Goal: Information Seeking & Learning: Learn about a topic

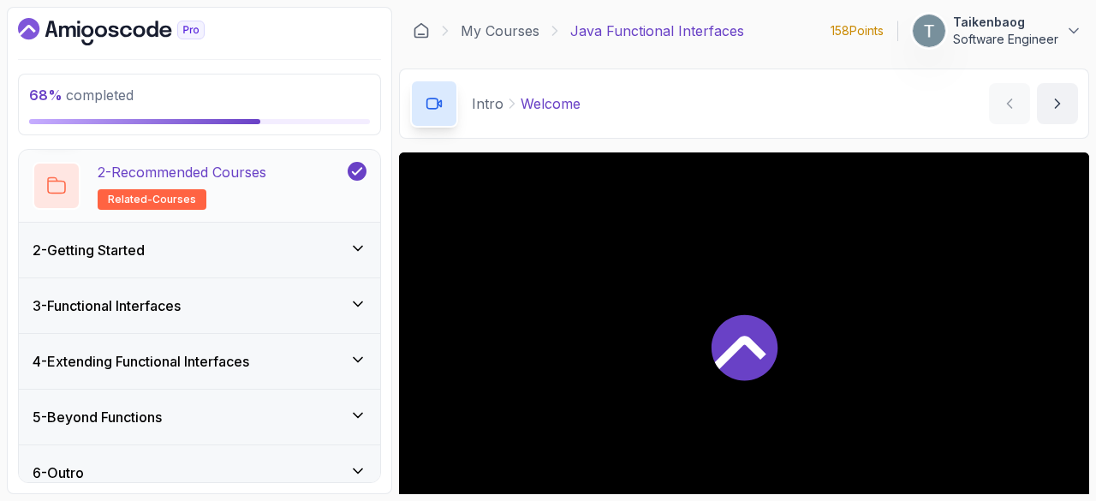
scroll to position [140, 0]
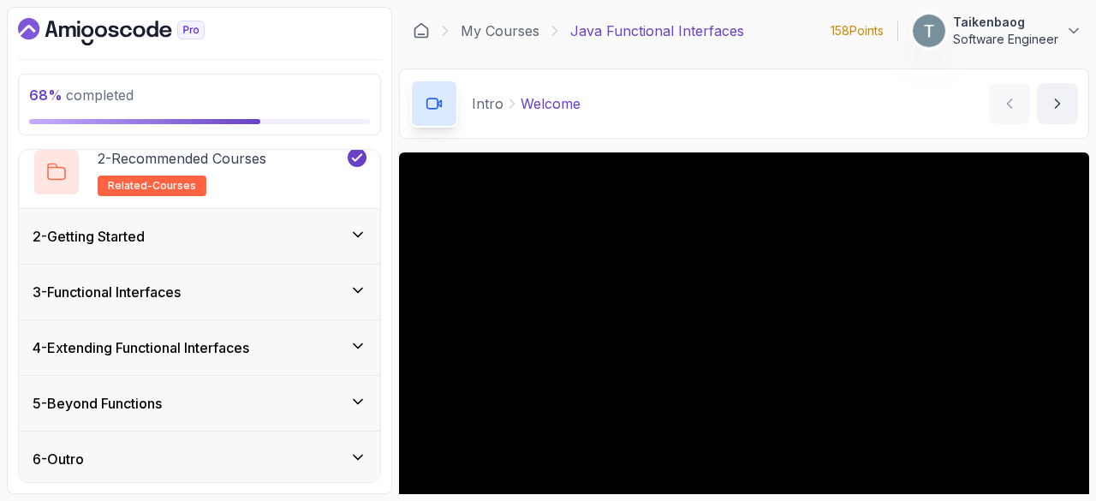
click at [300, 231] on div "2 - Getting Started" at bounding box center [200, 236] width 334 height 21
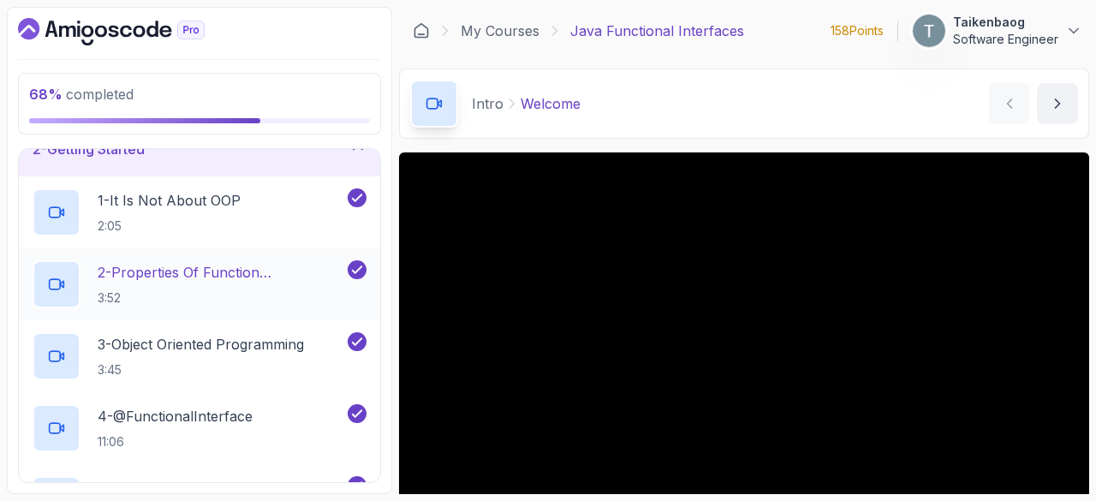
scroll to position [0, 0]
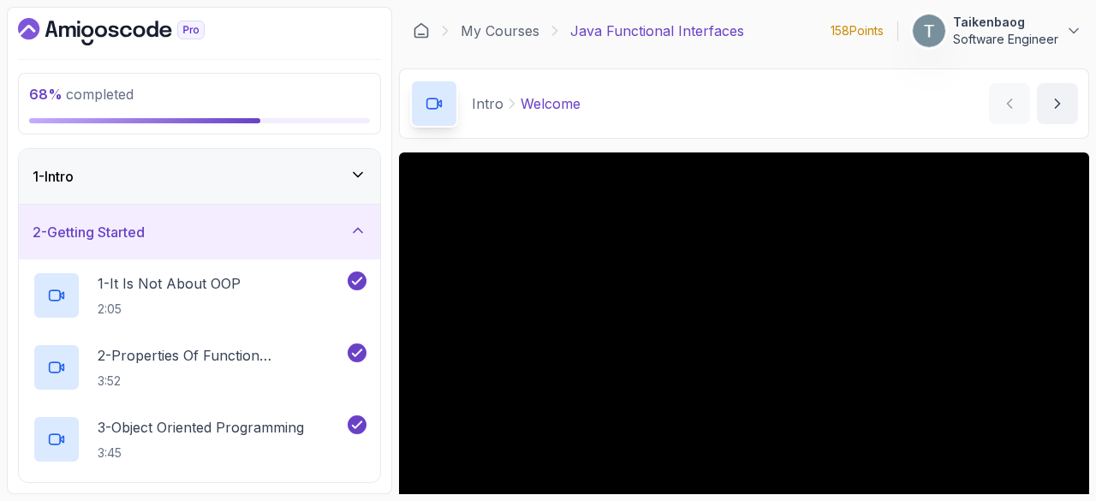
click at [317, 211] on div "2 - Getting Started" at bounding box center [199, 232] width 361 height 55
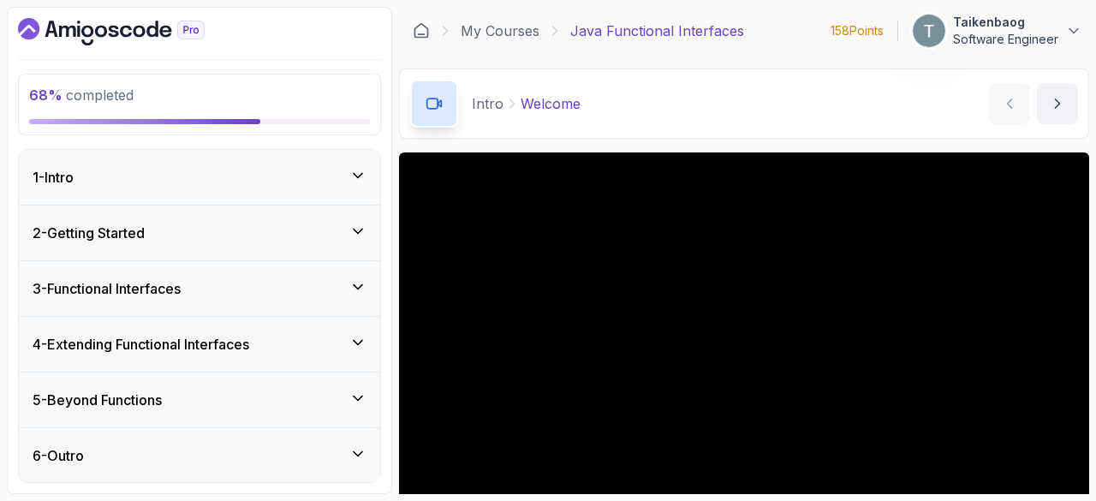
click at [296, 290] on div "3 - Functional Interfaces" at bounding box center [200, 288] width 334 height 21
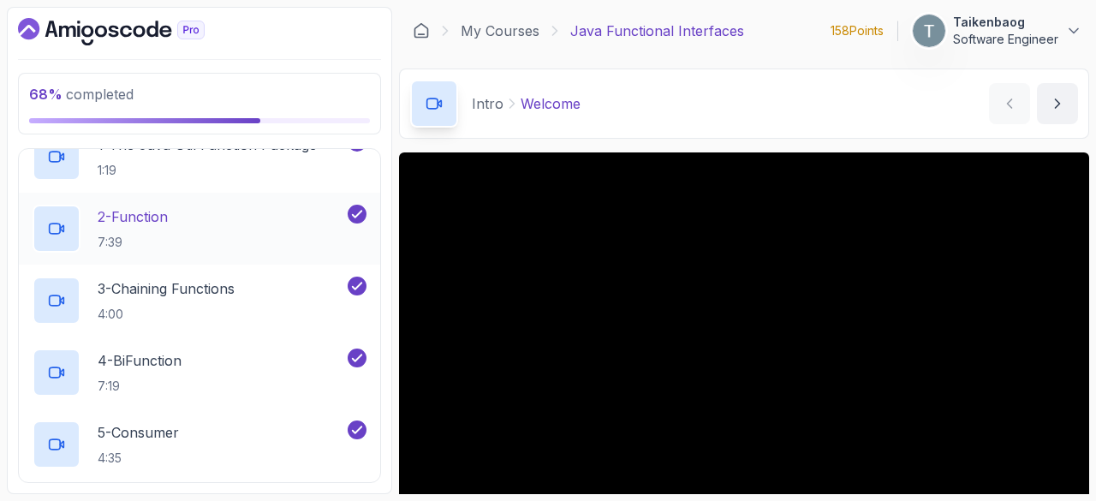
scroll to position [195, 0]
click at [211, 357] on div "4 - BiFunction 7:19" at bounding box center [189, 372] width 312 height 48
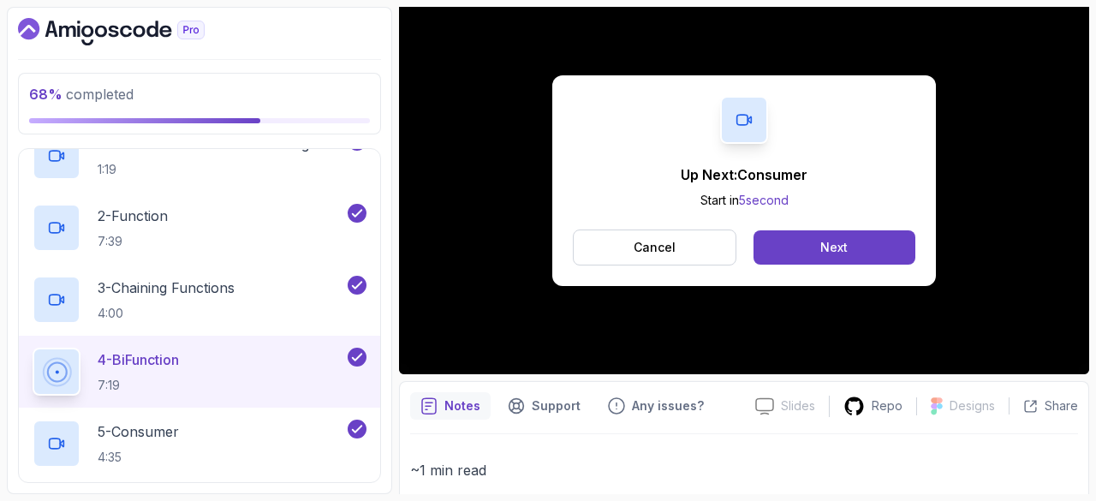
scroll to position [167, 0]
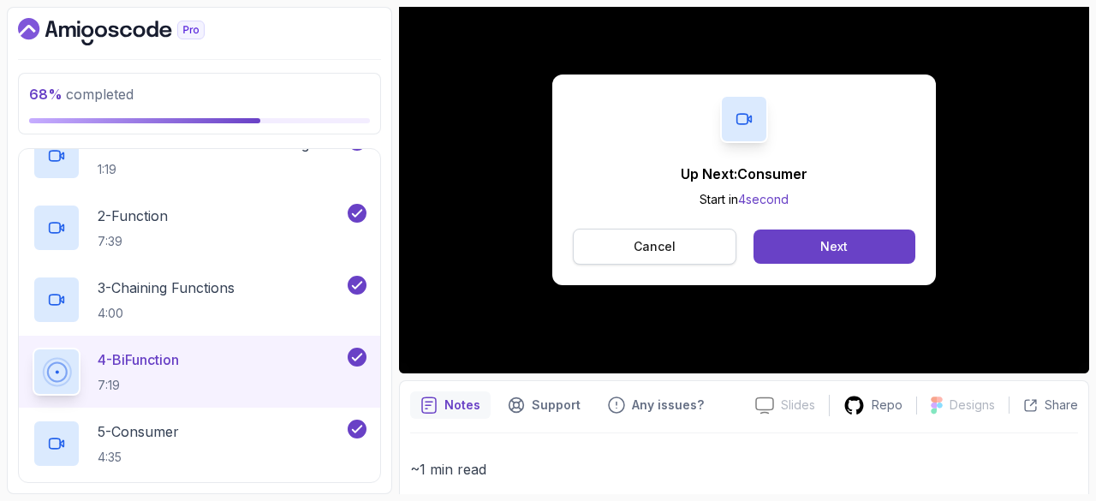
click at [687, 253] on button "Cancel" at bounding box center [654, 247] width 163 height 36
click at [811, 238] on button "Next" at bounding box center [834, 246] width 162 height 34
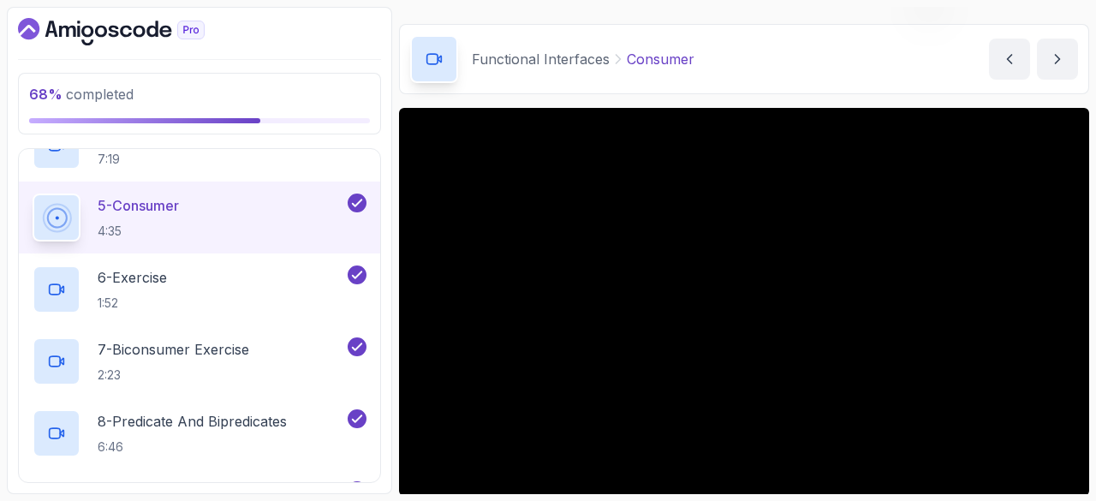
scroll to position [44, 0]
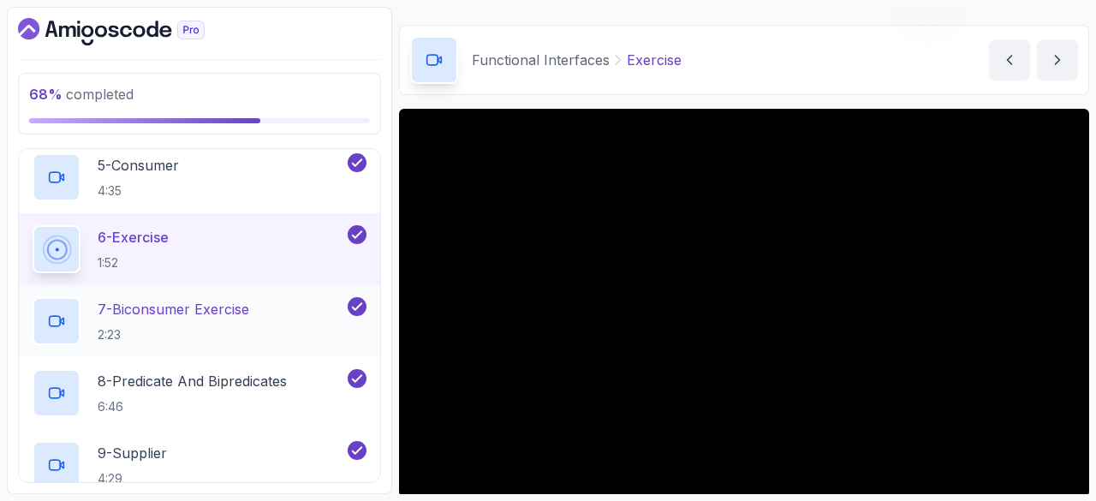
scroll to position [443, 0]
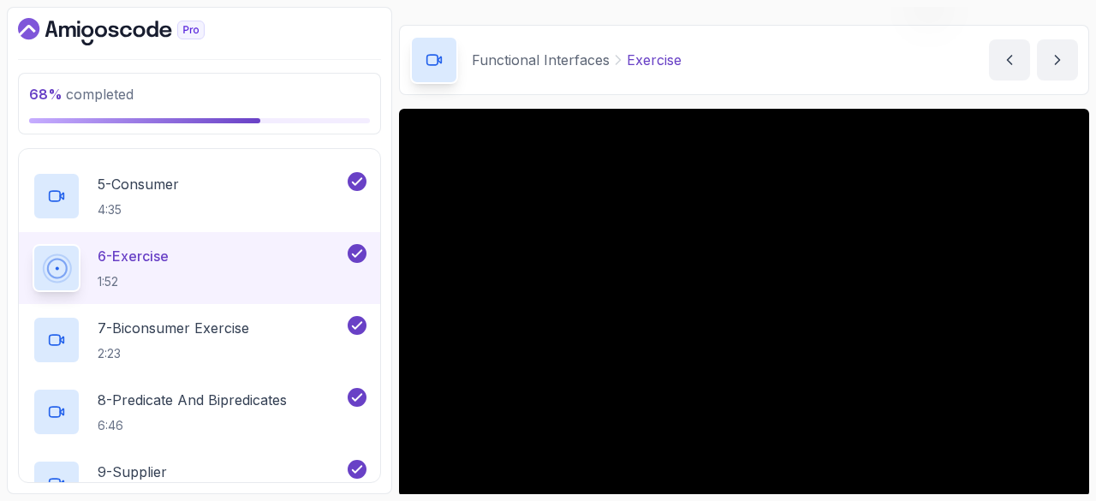
click at [259, 276] on div "6 - Exercise 1:52" at bounding box center [189, 268] width 312 height 48
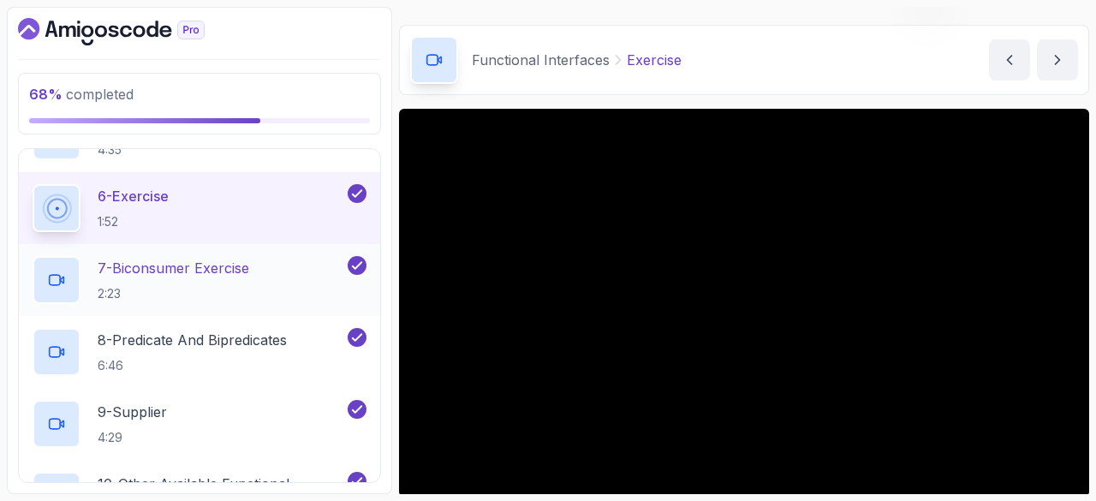
scroll to position [502, 0]
click at [231, 280] on h2 "7 - Biconsumer Exercise 2:23" at bounding box center [174, 281] width 152 height 45
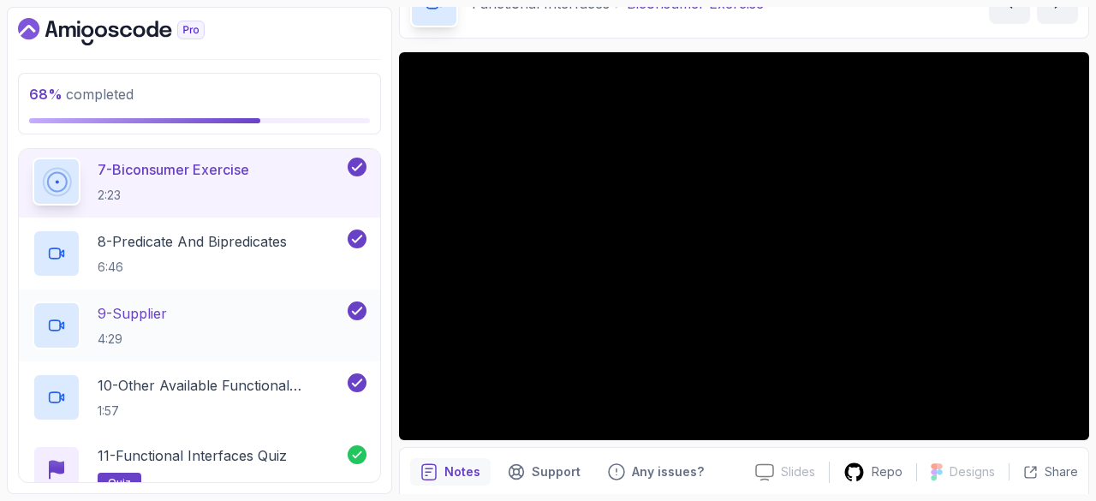
scroll to position [788, 0]
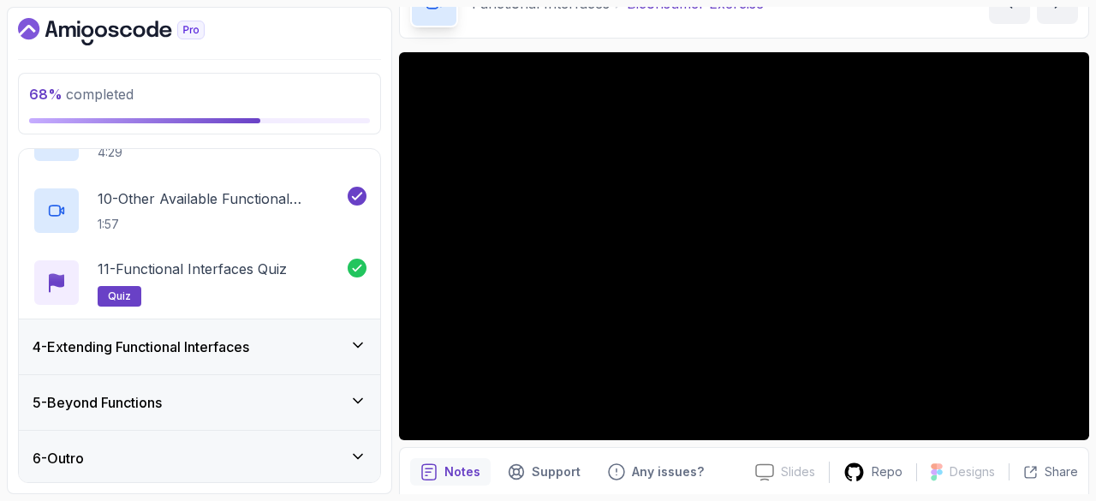
click at [305, 342] on div "4 - Extending Functional Interfaces" at bounding box center [200, 346] width 334 height 21
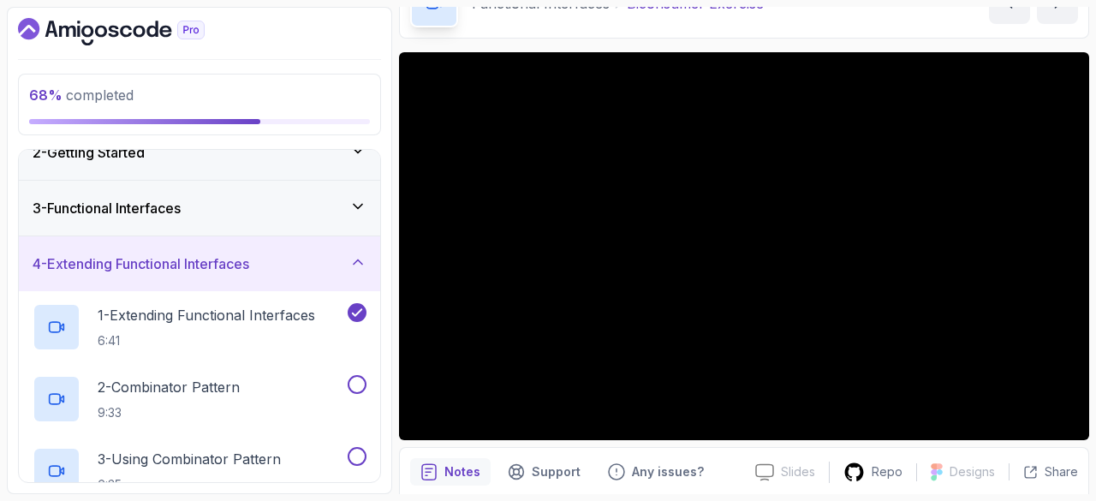
scroll to position [49, 0]
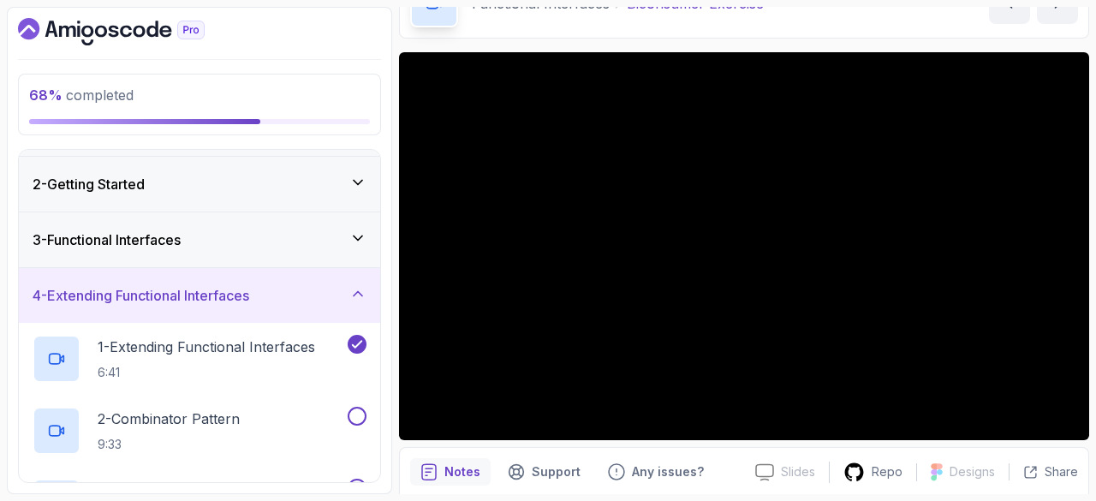
click at [344, 290] on div "4 - Extending Functional Interfaces" at bounding box center [200, 295] width 334 height 21
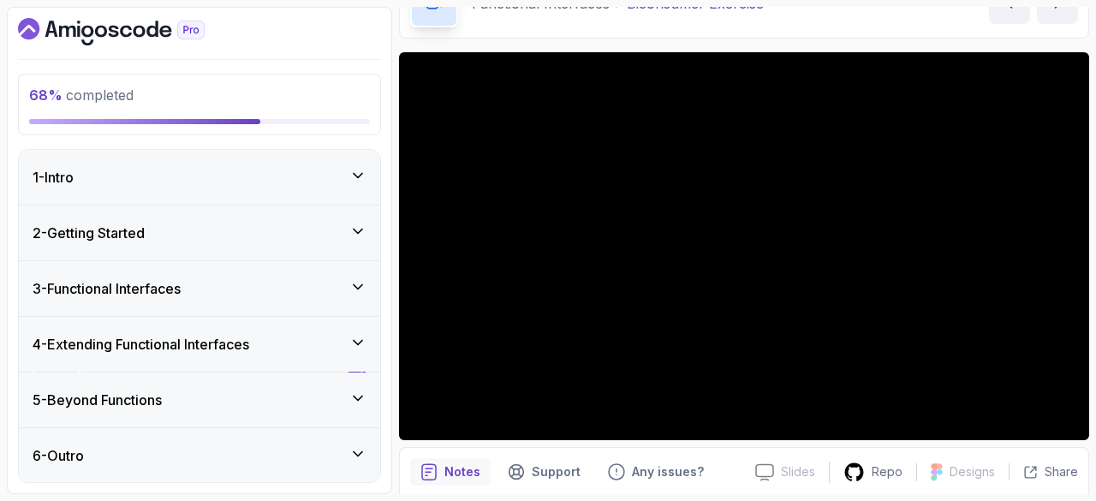
scroll to position [0, 0]
click at [365, 282] on icon at bounding box center [357, 286] width 17 height 17
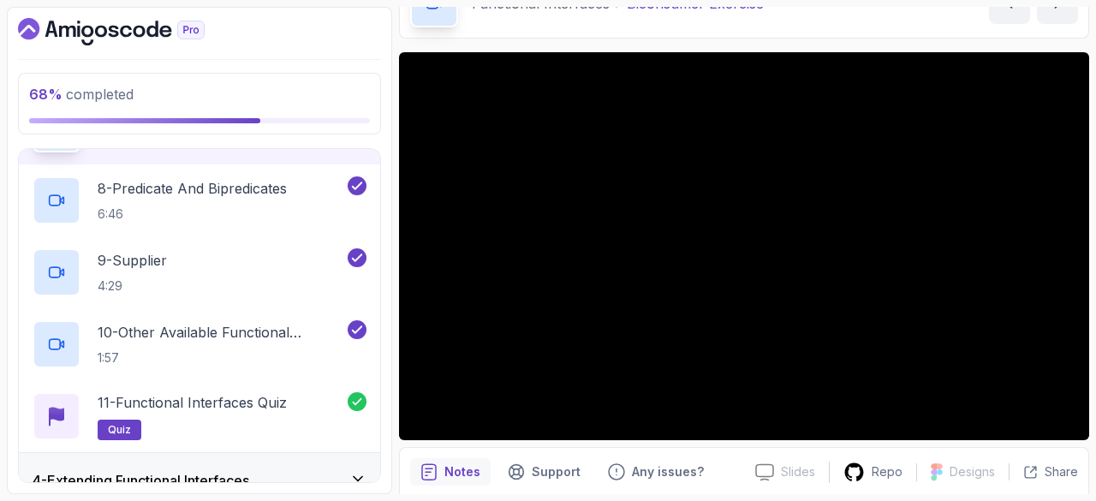
scroll to position [734, 0]
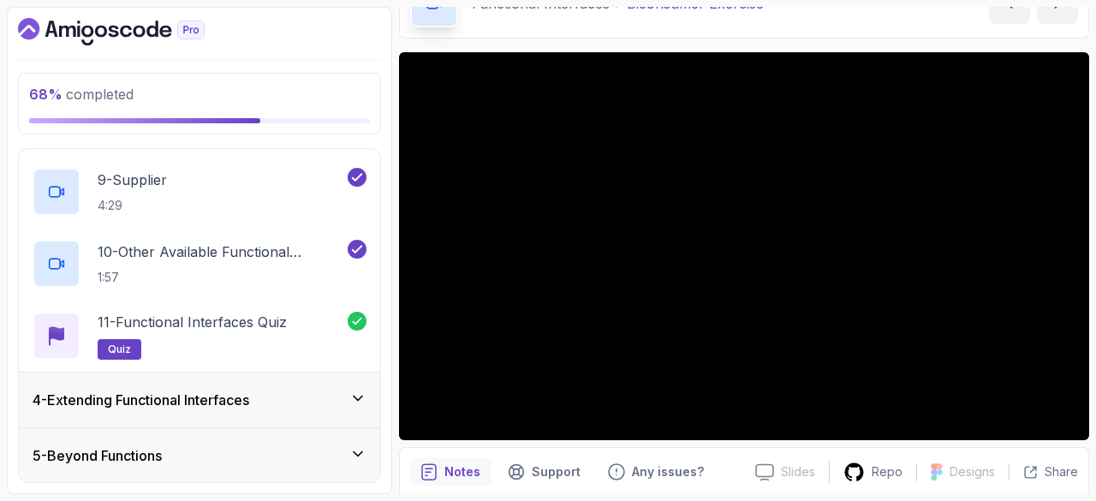
click at [286, 386] on div "4 - Extending Functional Interfaces" at bounding box center [199, 399] width 361 height 55
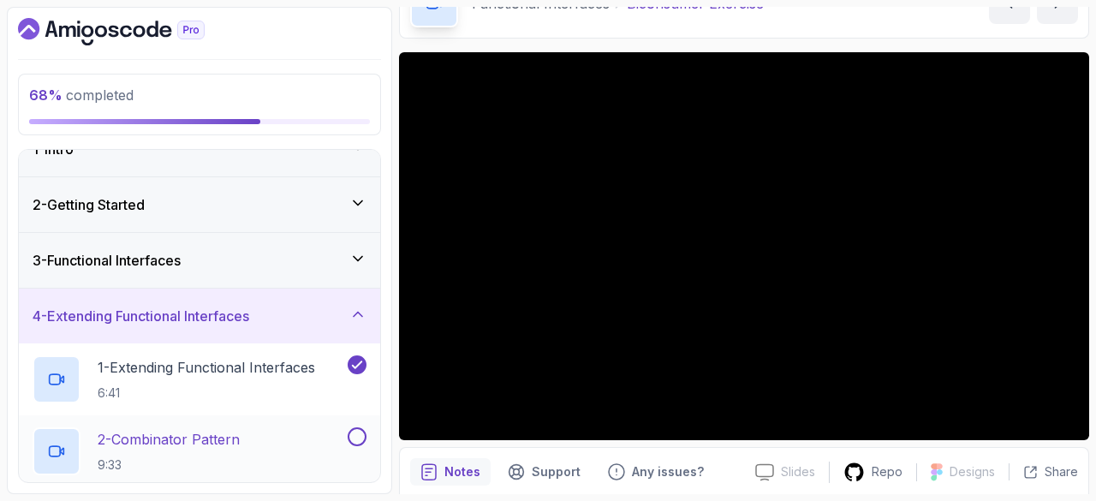
scroll to position [27, 0]
click at [325, 307] on div "4 - Extending Functional Interfaces" at bounding box center [200, 317] width 334 height 21
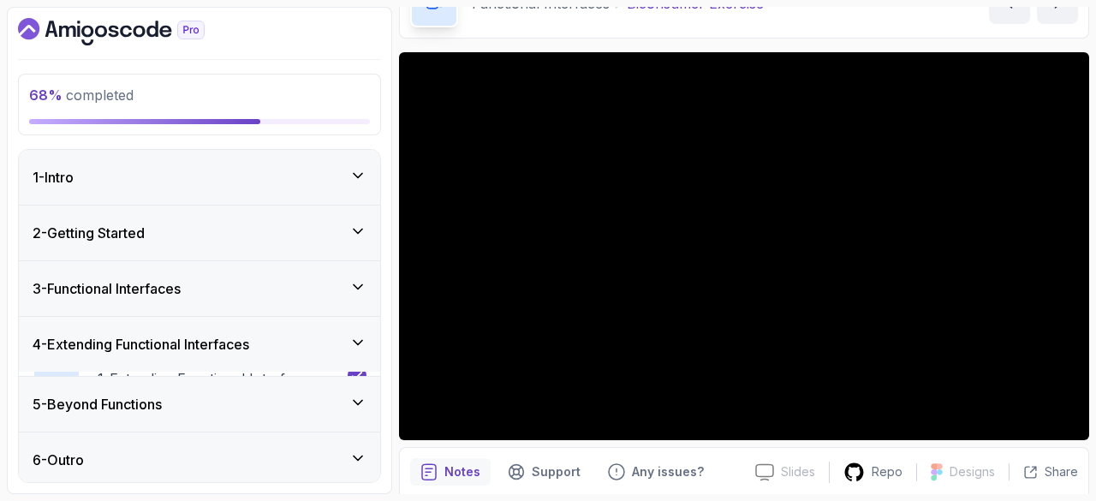
scroll to position [0, 0]
click at [351, 273] on div "3 - Functional Interfaces" at bounding box center [199, 288] width 361 height 55
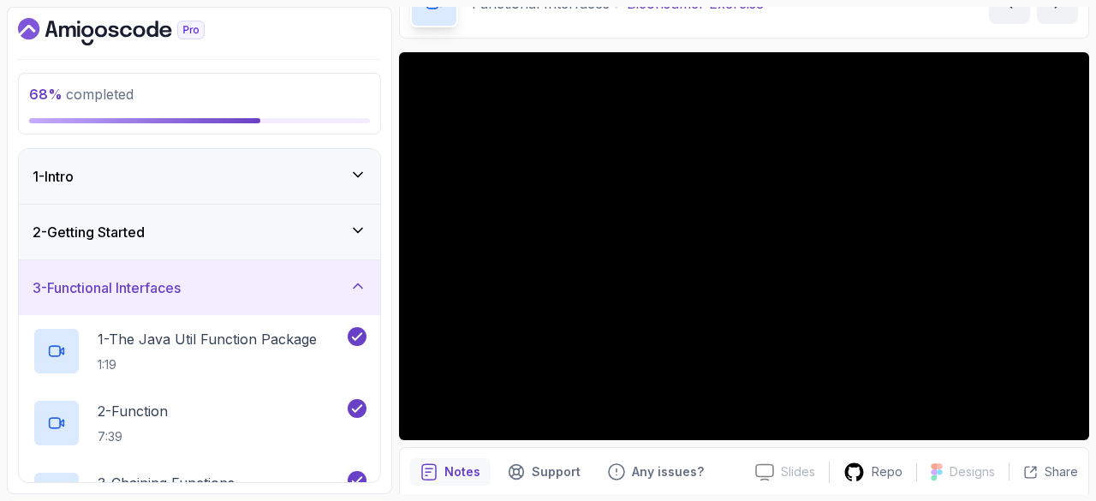
click at [336, 278] on div "3 - Functional Interfaces" at bounding box center [200, 287] width 334 height 21
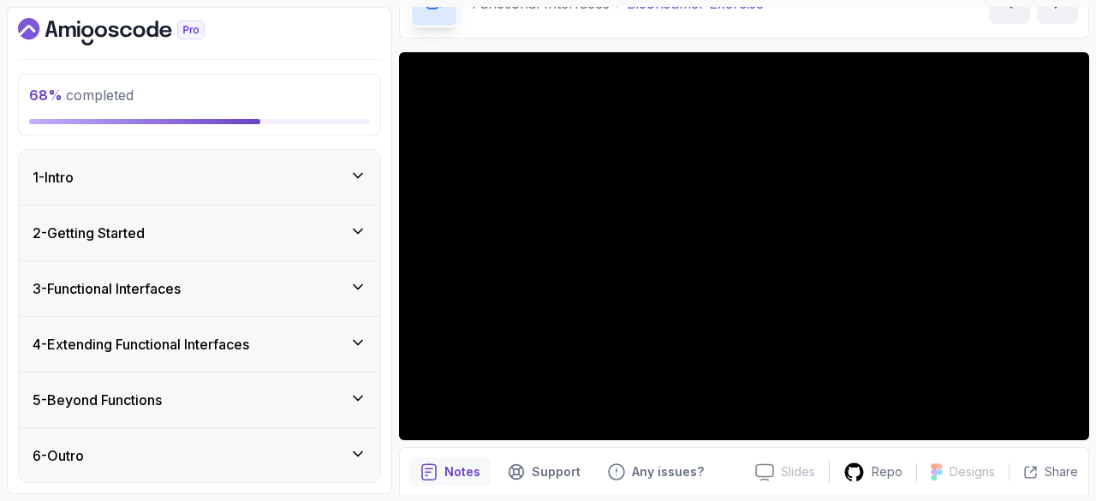
click at [353, 276] on div "3 - Functional Interfaces" at bounding box center [199, 288] width 361 height 55
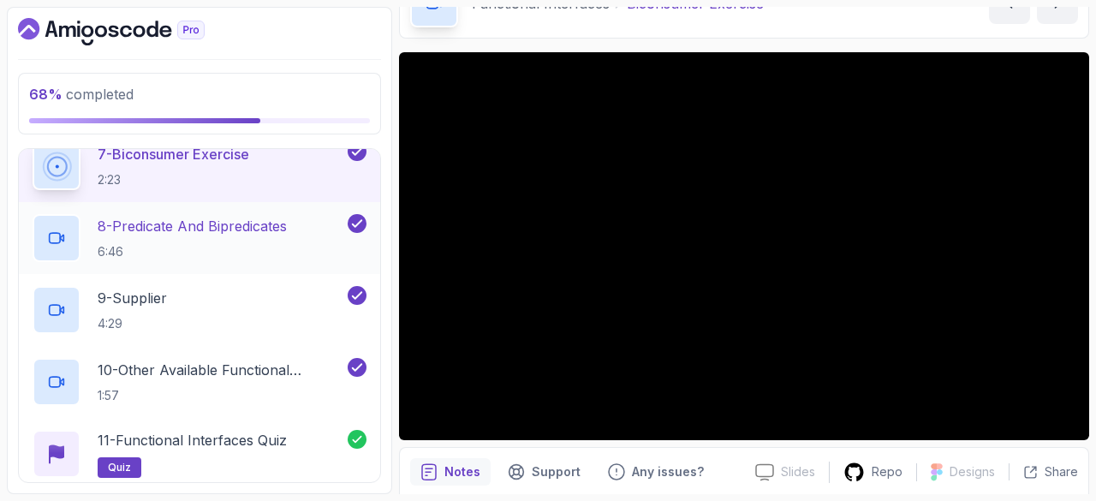
scroll to position [618, 0]
click at [285, 217] on p "8 - Predicate And Bipredicates" at bounding box center [192, 224] width 189 height 21
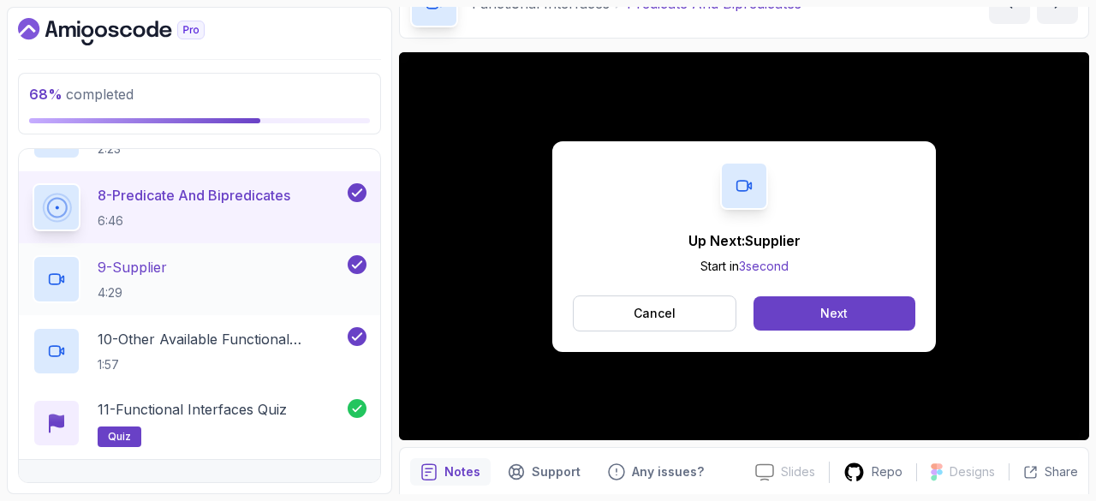
scroll to position [641, 0]
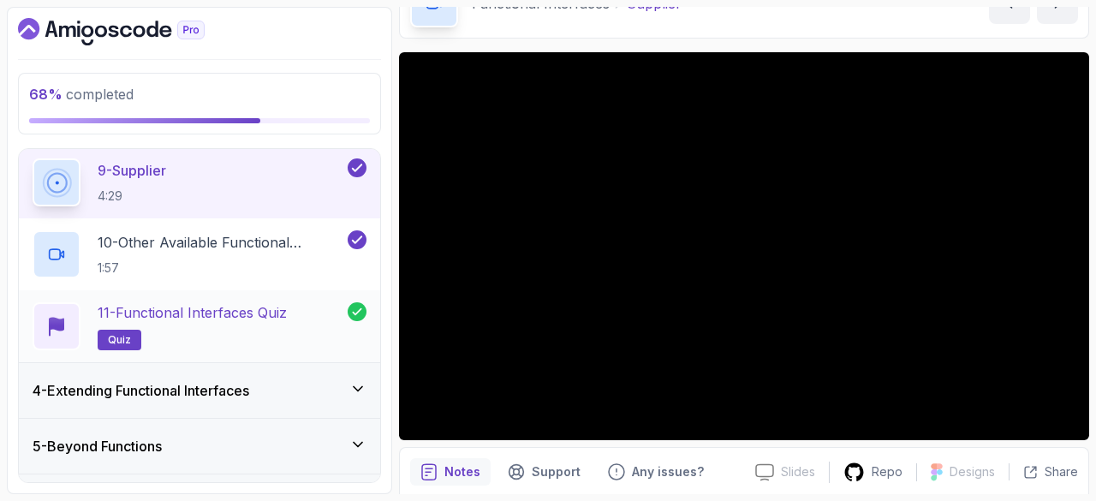
scroll to position [788, 0]
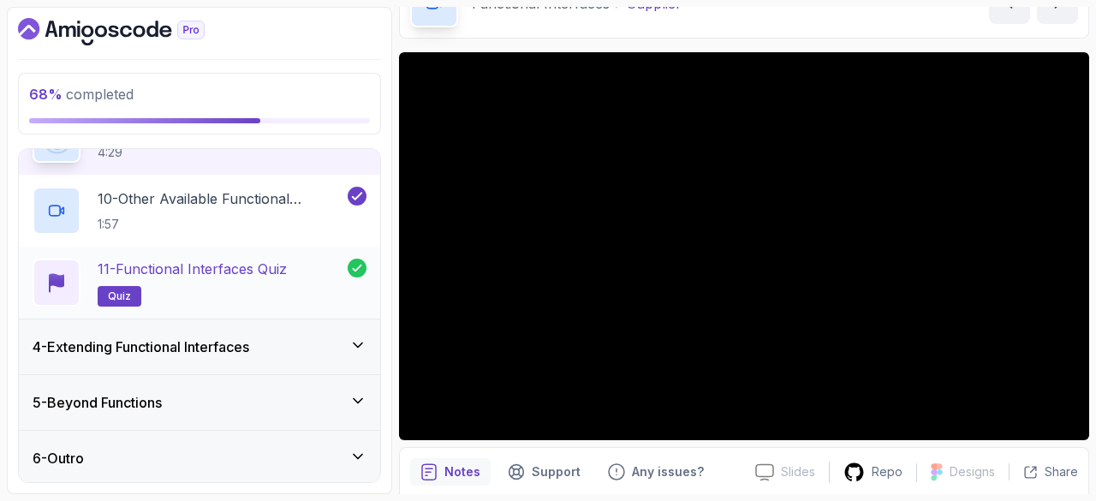
click at [246, 345] on h3 "4 - Extending Functional Interfaces" at bounding box center [141, 346] width 217 height 21
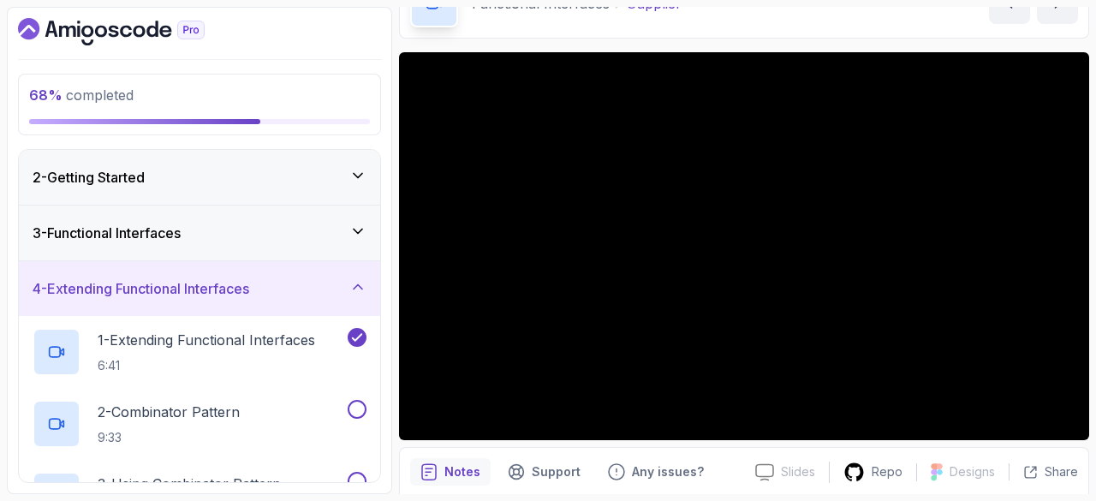
scroll to position [54, 0]
click at [284, 296] on div "4 - Extending Functional Interfaces" at bounding box center [200, 290] width 334 height 21
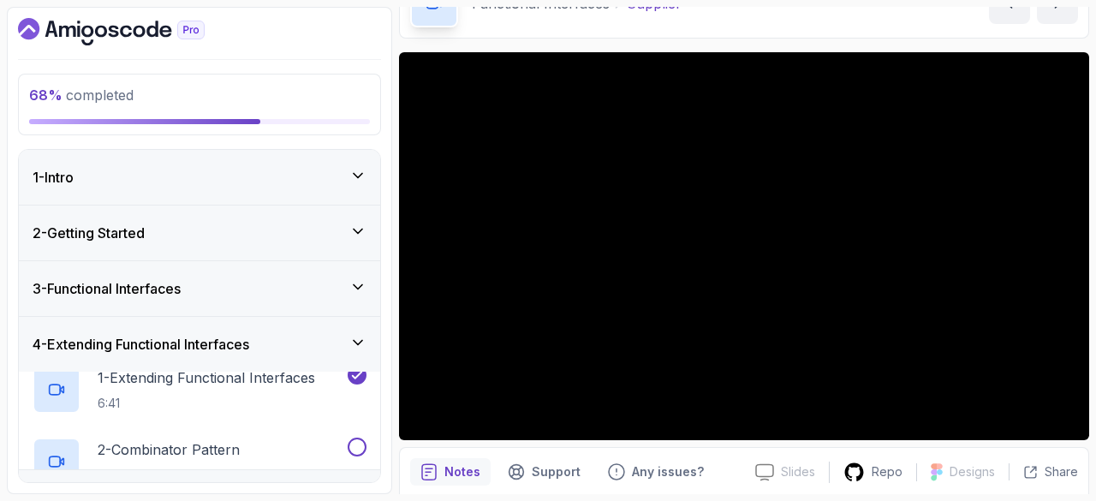
scroll to position [0, 0]
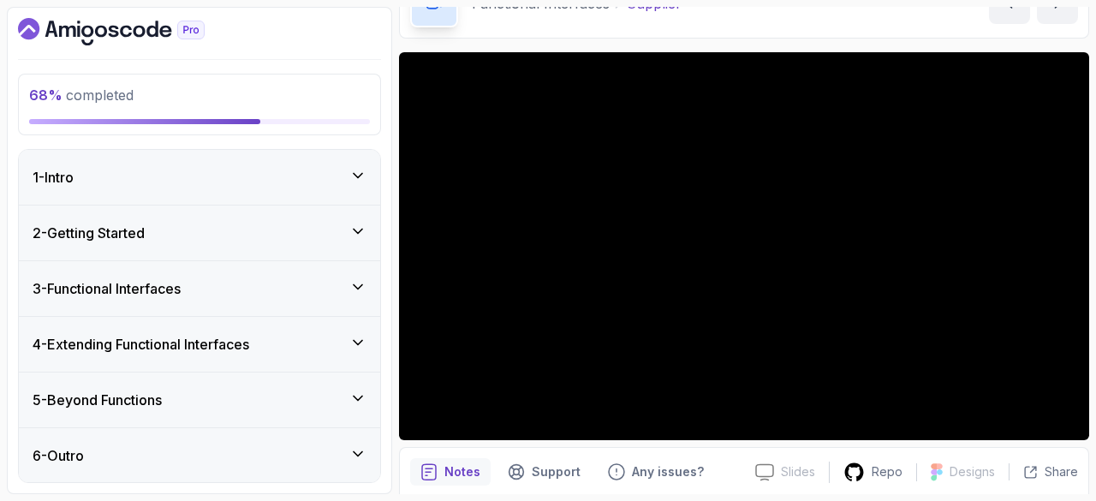
click at [198, 400] on div "5 - Beyond Functions" at bounding box center [200, 399] width 334 height 21
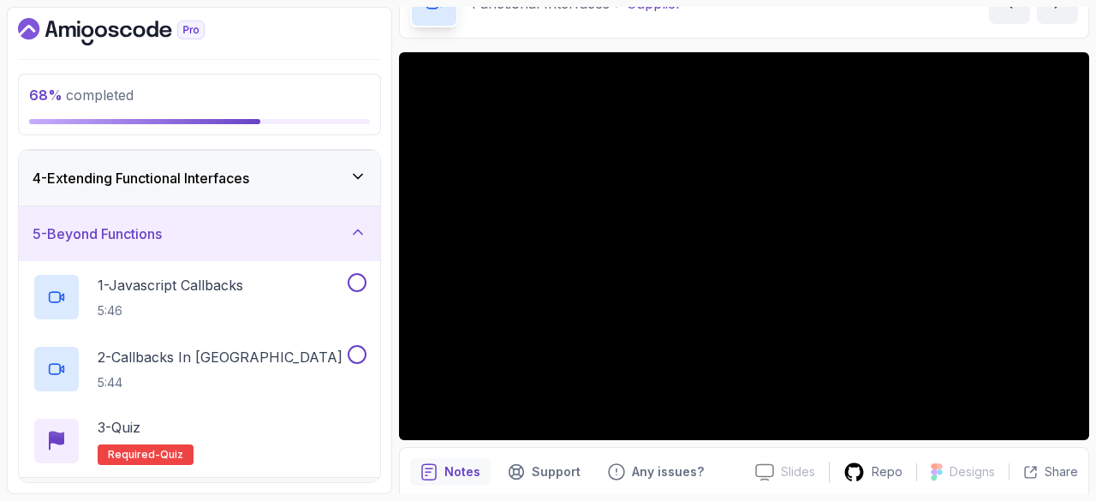
scroll to position [167, 0]
click at [303, 239] on div "5 - Beyond Functions" at bounding box center [200, 233] width 334 height 21
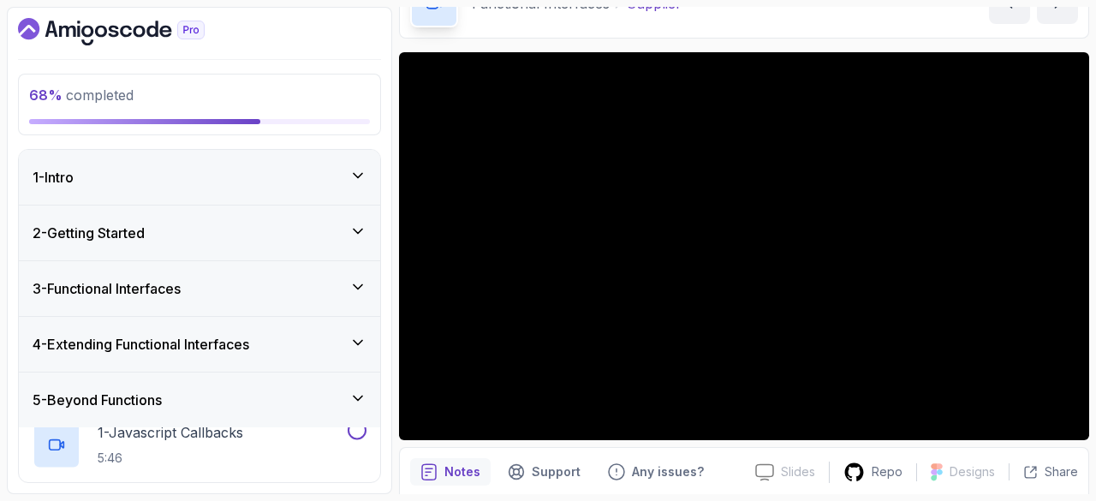
scroll to position [0, 0]
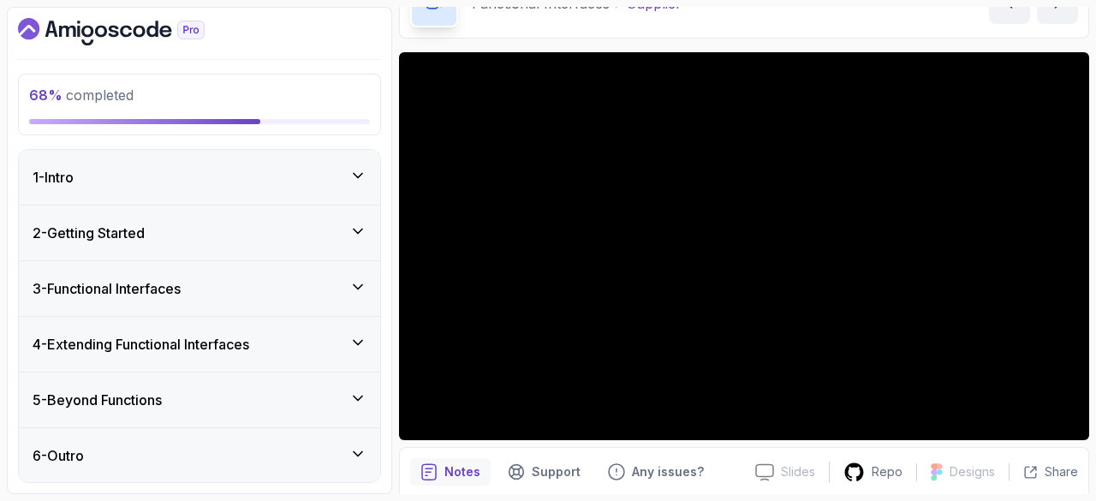
click at [297, 342] on div "4 - Extending Functional Interfaces" at bounding box center [200, 344] width 334 height 21
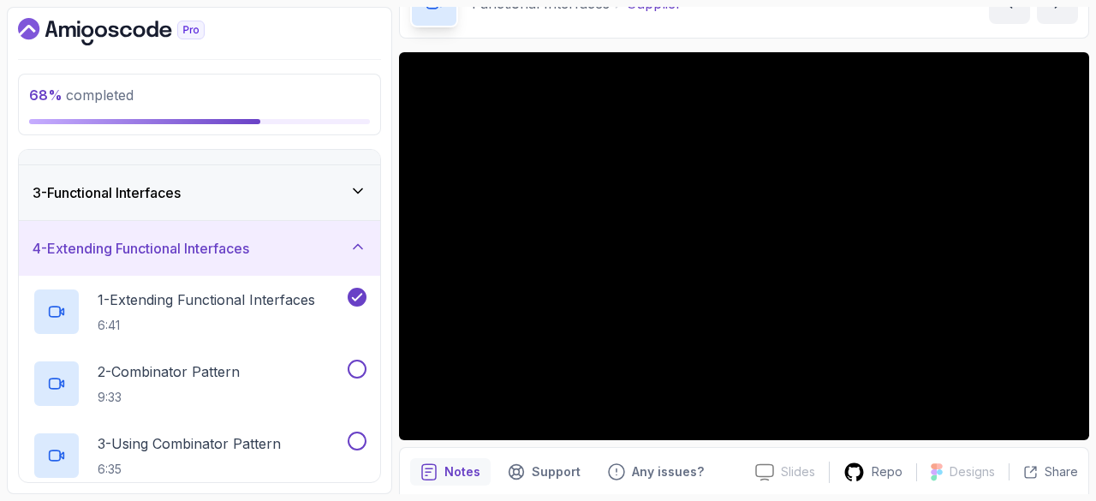
scroll to position [89, 0]
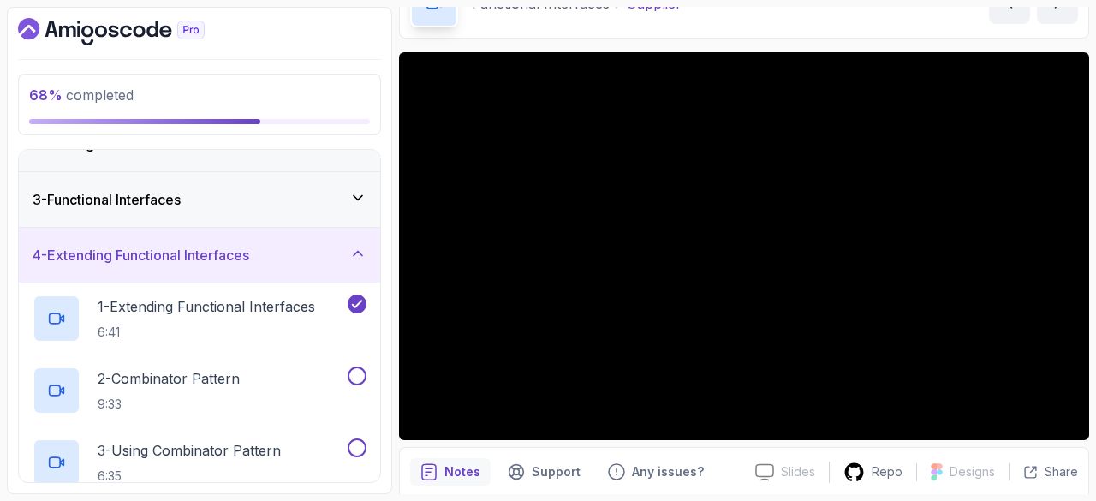
click at [330, 259] on div "4 - Extending Functional Interfaces" at bounding box center [200, 255] width 334 height 21
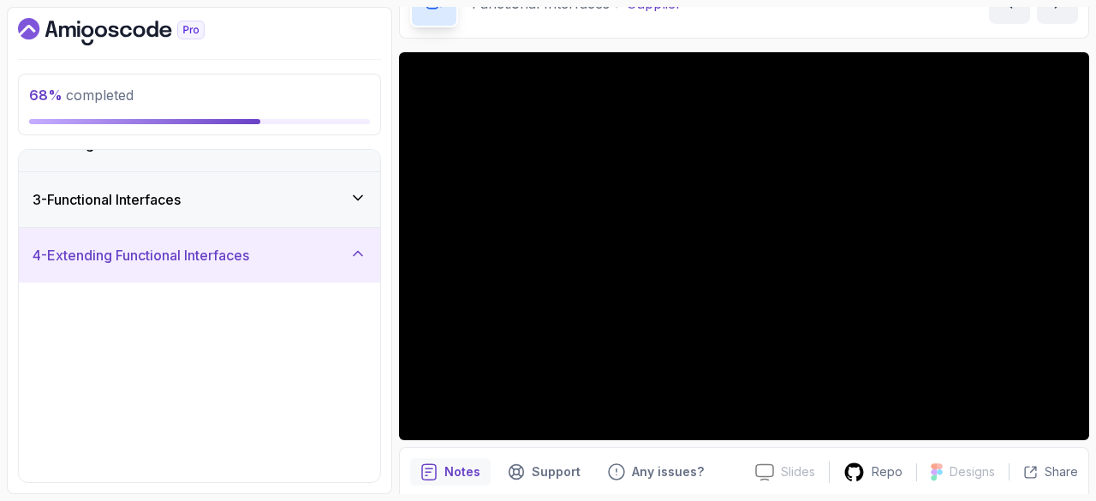
scroll to position [0, 0]
